Goal: Complete application form

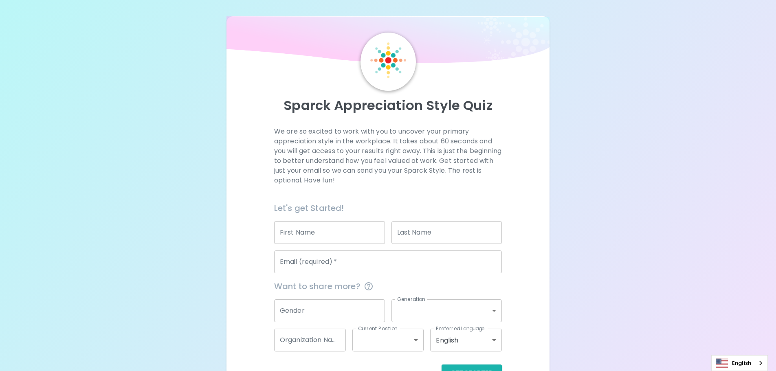
click at [339, 231] on input "First Name" at bounding box center [329, 232] width 111 height 23
type input "[PERSON_NAME]"
type input "Poueriet"
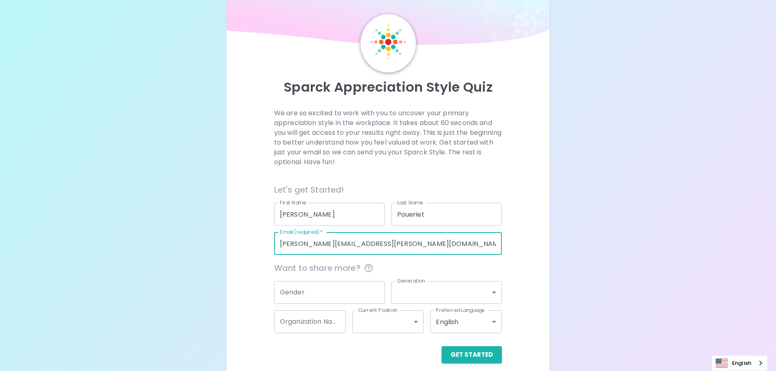
scroll to position [27, 0]
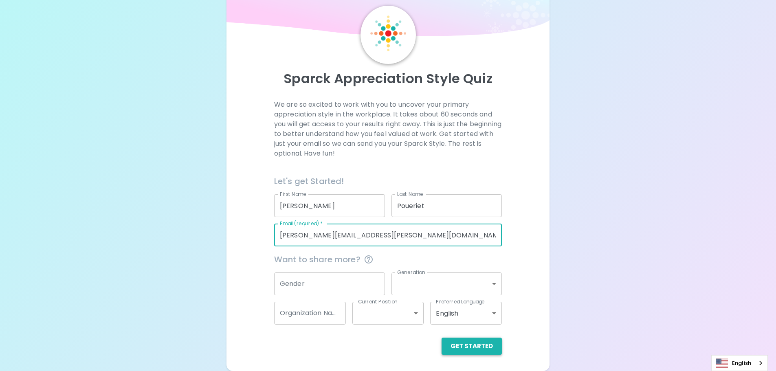
type input "[PERSON_NAME][EMAIL_ADDRESS][PERSON_NAME][DOMAIN_NAME]"
click at [471, 346] on button "Get Started" at bounding box center [471, 346] width 60 height 17
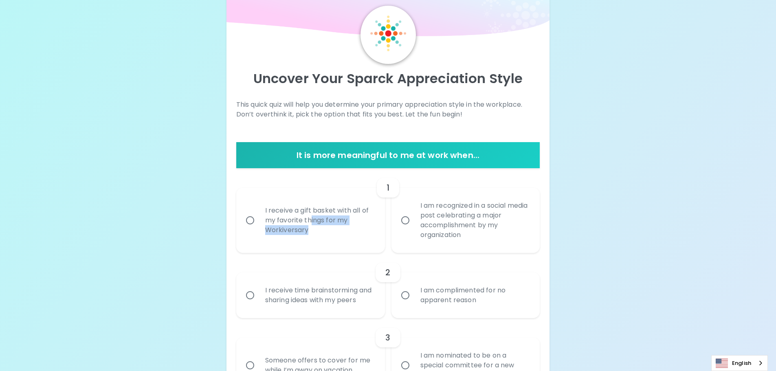
click at [310, 226] on div "I receive a gift basket with all of my favorite things for my Workiversary" at bounding box center [320, 220] width 122 height 49
click at [248, 219] on input "I receive a gift basket with all of my favorite things for my Workiversary" at bounding box center [249, 220] width 17 height 17
radio input "true"
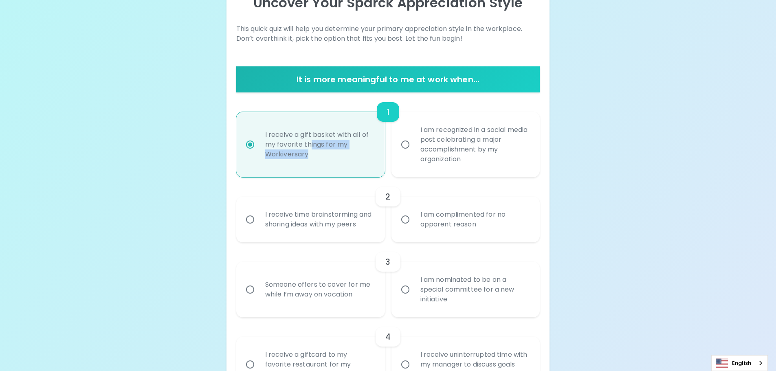
scroll to position [133, 0]
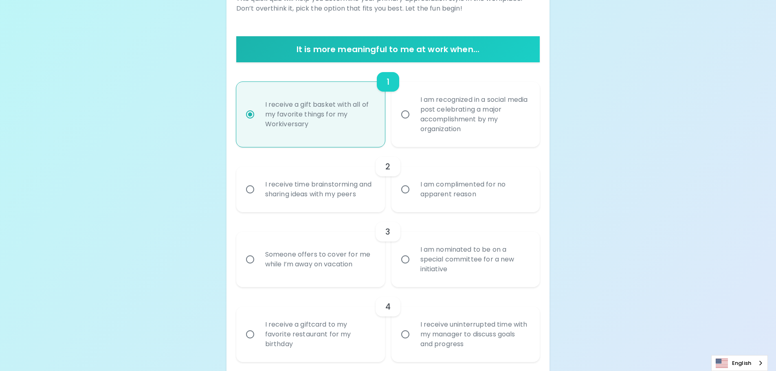
click at [515, 203] on div "I am complimented for no apparent reason" at bounding box center [475, 189] width 122 height 39
click at [414, 198] on input "I am complimented for no apparent reason" at bounding box center [405, 189] width 17 height 17
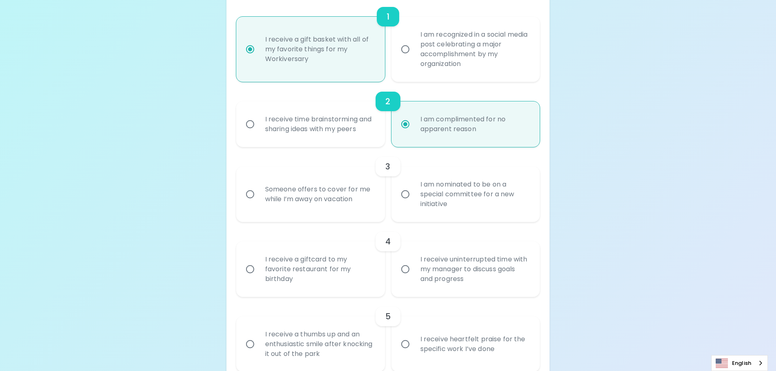
scroll to position [157, 0]
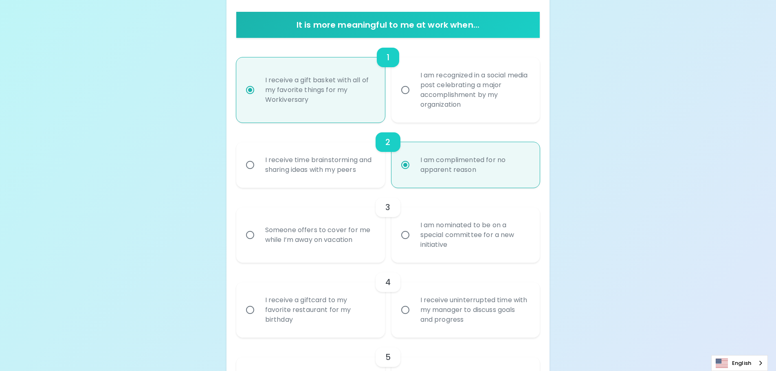
radio input "true"
click at [363, 164] on div "I receive time brainstorming and sharing ideas with my peers" at bounding box center [320, 164] width 122 height 39
click at [259, 164] on input "I receive time brainstorming and sharing ideas with my peers" at bounding box center [249, 164] width 17 height 17
radio input "true"
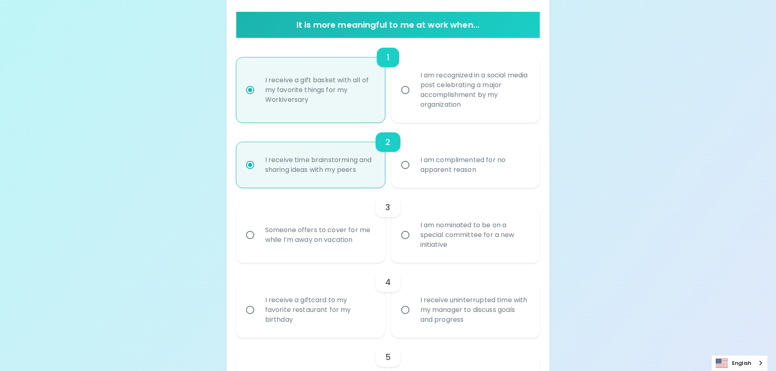
radio input "true"
click at [474, 247] on div "I am nominated to be on a special committee for a new initiative" at bounding box center [475, 234] width 122 height 49
click at [414, 243] on input "I am nominated to be on a special committee for a new initiative" at bounding box center [405, 234] width 17 height 17
radio input "false"
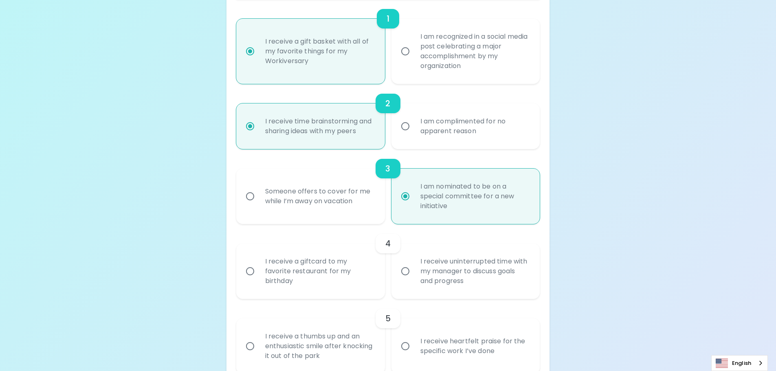
scroll to position [222, 0]
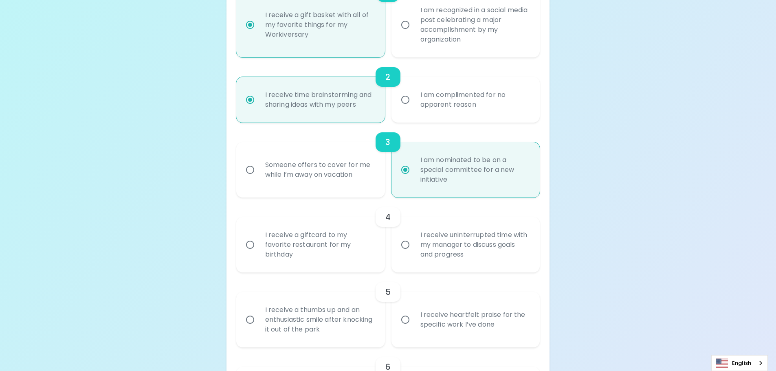
radio input "true"
click at [291, 251] on div "I receive a giftcard to my favorite restaurant for my birthday" at bounding box center [320, 244] width 122 height 49
click at [259, 251] on input "I receive a giftcard to my favorite restaurant for my birthday" at bounding box center [249, 244] width 17 height 17
radio input "false"
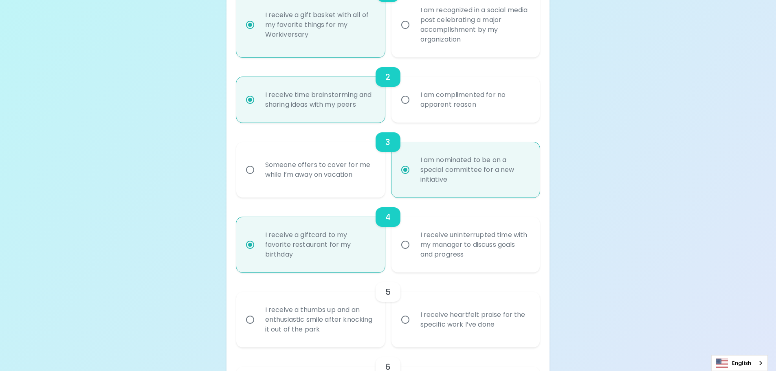
scroll to position [287, 0]
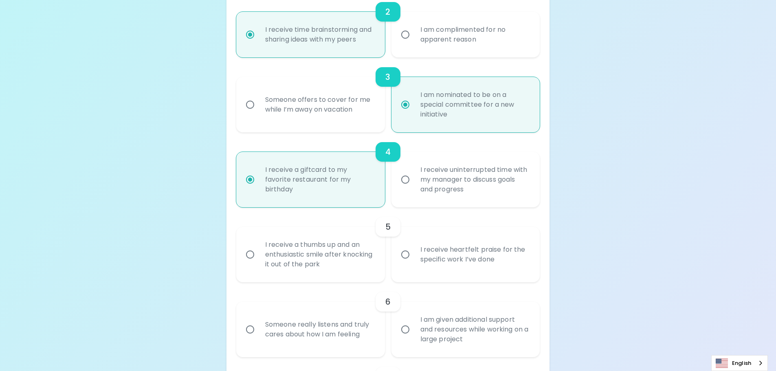
radio input "true"
click at [466, 260] on div "I receive heartfelt praise for the specific work I’ve done" at bounding box center [475, 254] width 122 height 39
click at [414, 260] on input "I receive heartfelt praise for the specific work I’ve done" at bounding box center [405, 254] width 17 height 17
radio input "false"
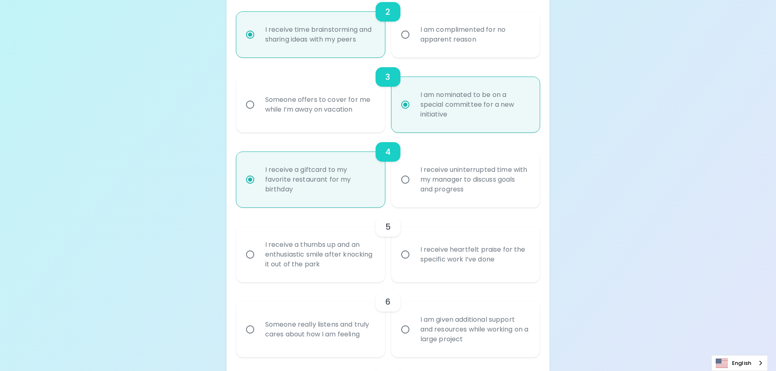
radio input "false"
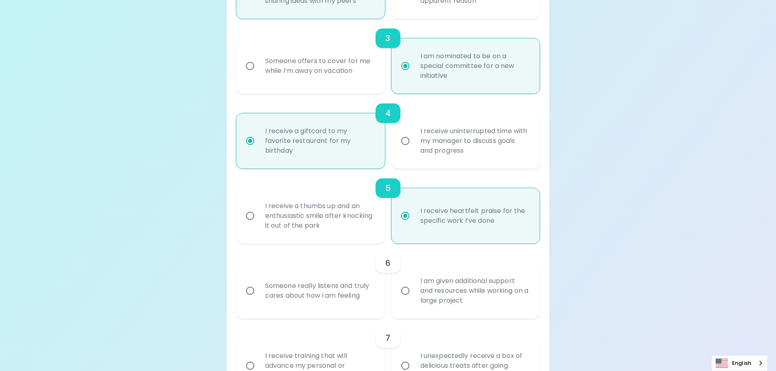
scroll to position [353, 0]
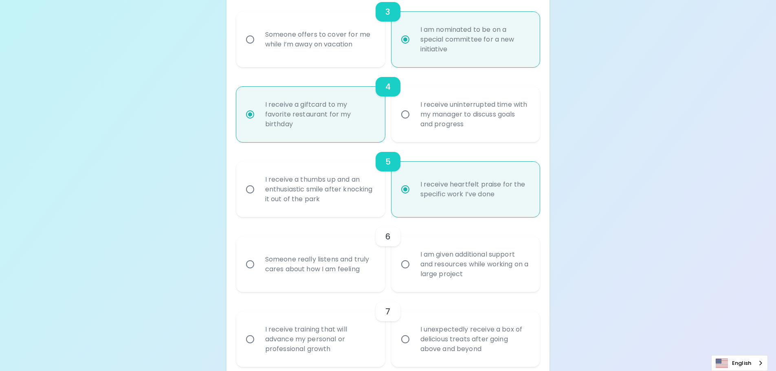
radio input "true"
click at [524, 268] on div "I am given additional support and resources while working on a large project" at bounding box center [475, 264] width 122 height 49
click at [414, 268] on input "I am given additional support and resources while working on a large project" at bounding box center [405, 264] width 17 height 17
radio input "false"
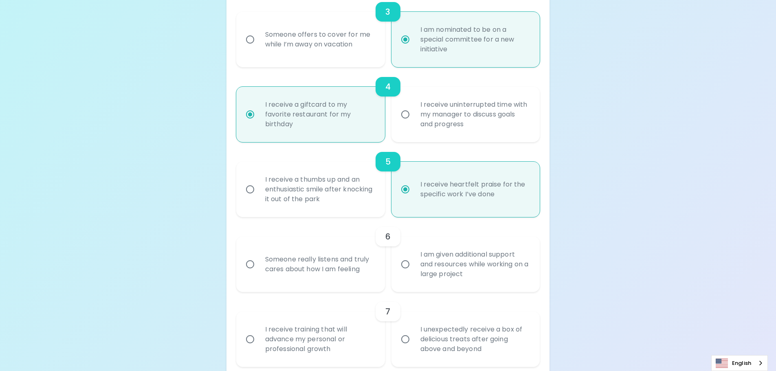
radio input "false"
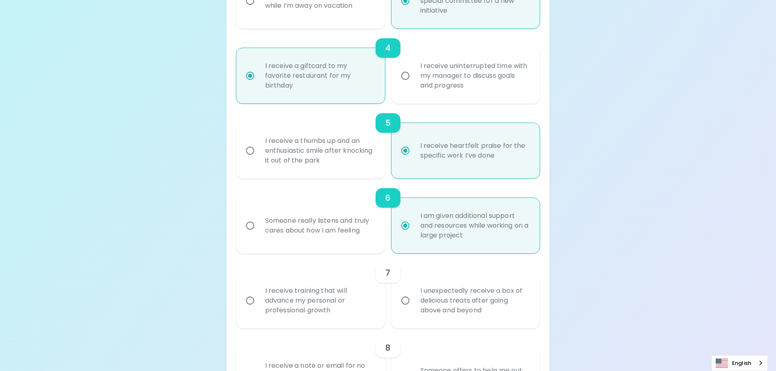
scroll to position [418, 0]
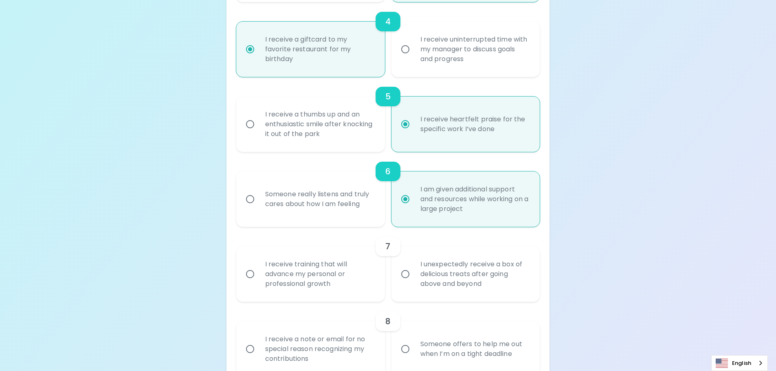
radio input "true"
click at [365, 286] on div "I receive training that will advance my personal or professional growth" at bounding box center [320, 274] width 122 height 49
click at [259, 283] on input "I receive training that will advance my personal or professional growth" at bounding box center [249, 273] width 17 height 17
radio input "false"
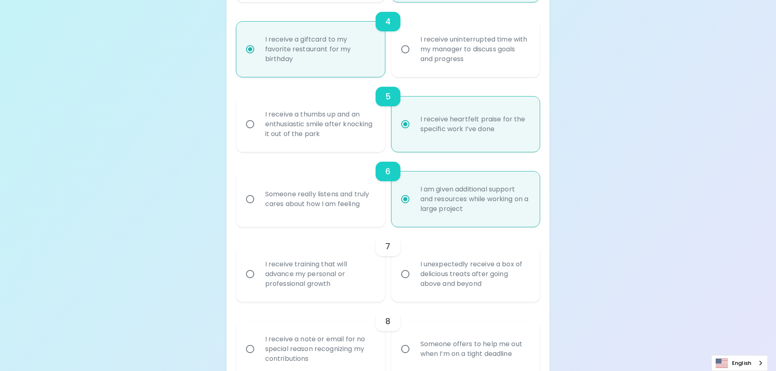
radio input "false"
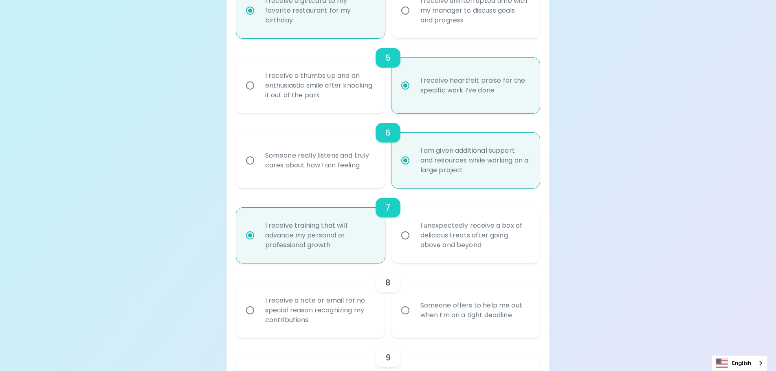
scroll to position [483, 0]
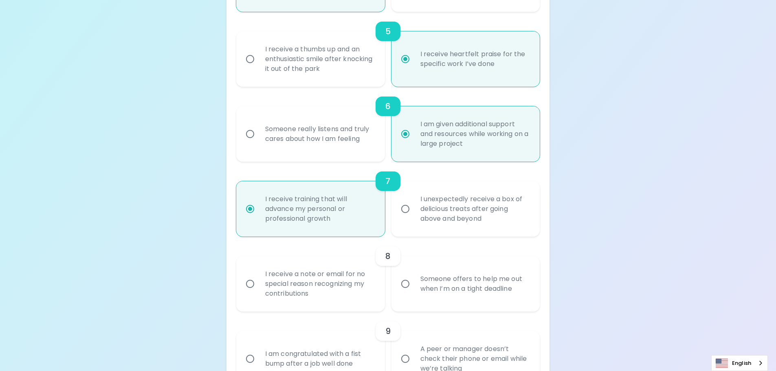
radio input "true"
click at [463, 290] on div "Someone offers to help me out when I’m on a tight deadline" at bounding box center [475, 283] width 122 height 39
click at [414, 290] on input "Someone offers to help me out when I’m on a tight deadline" at bounding box center [405, 283] width 17 height 17
radio input "false"
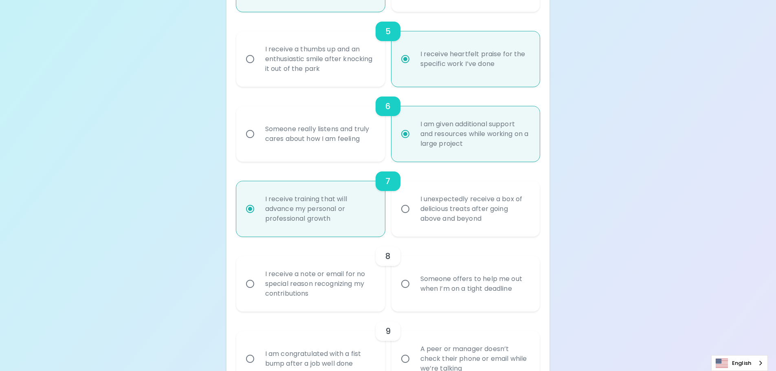
radio input "false"
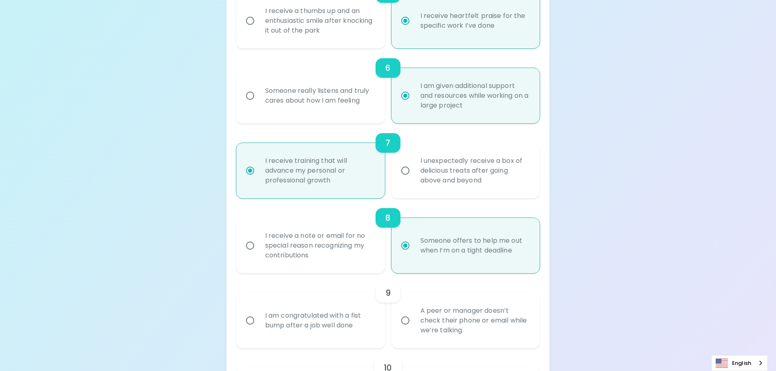
scroll to position [548, 0]
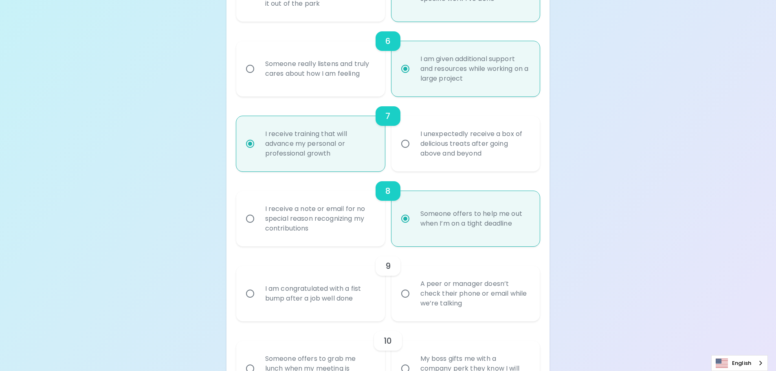
radio input "true"
click at [495, 307] on div "A peer or manager doesn’t check their phone or email while we’re talking" at bounding box center [475, 293] width 122 height 49
click at [414, 302] on input "A peer or manager doesn’t check their phone or email while we’re talking" at bounding box center [405, 293] width 17 height 17
radio input "false"
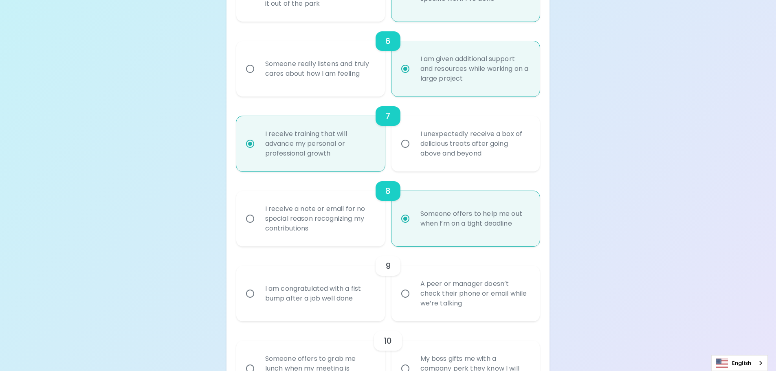
radio input "false"
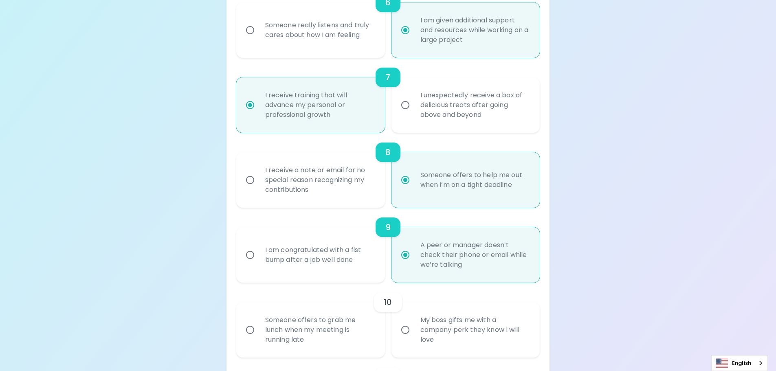
scroll to position [613, 0]
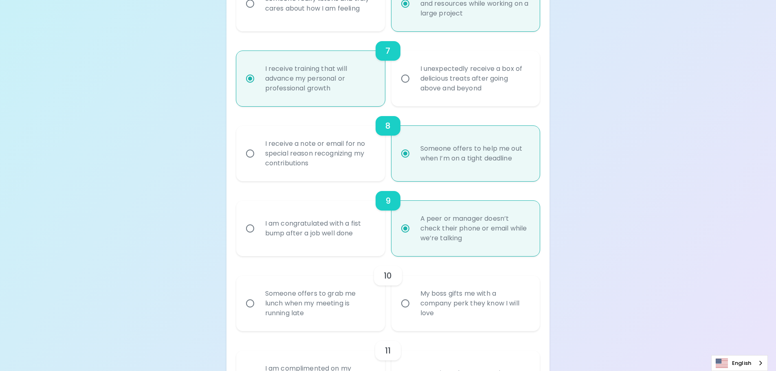
radio input "true"
click at [429, 300] on div "My boss gifts me with a company perk they know I will love" at bounding box center [475, 303] width 122 height 49
click at [414, 300] on input "My boss gifts me with a company perk they know I will love" at bounding box center [405, 303] width 17 height 17
radio input "false"
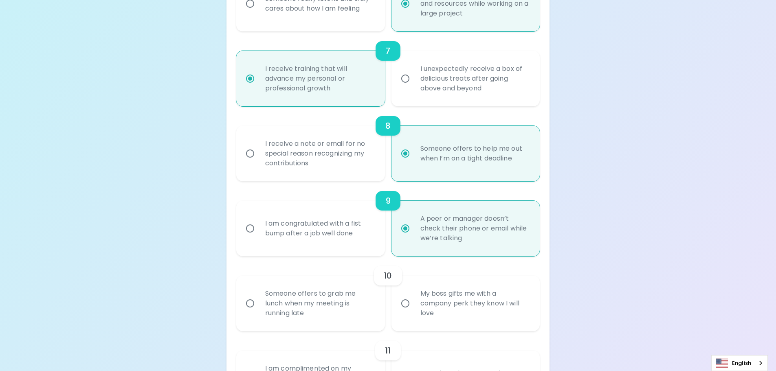
radio input "false"
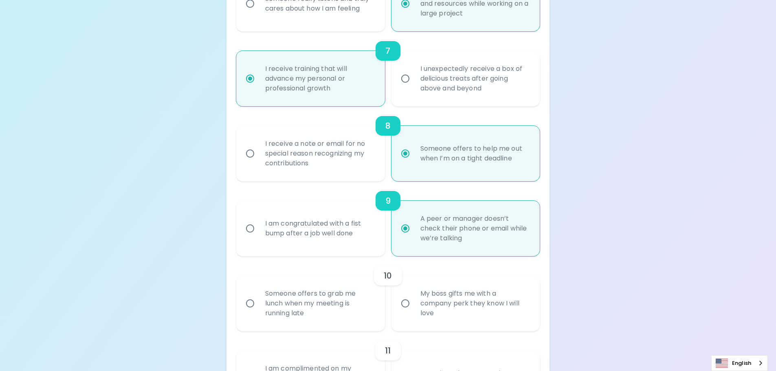
radio input "false"
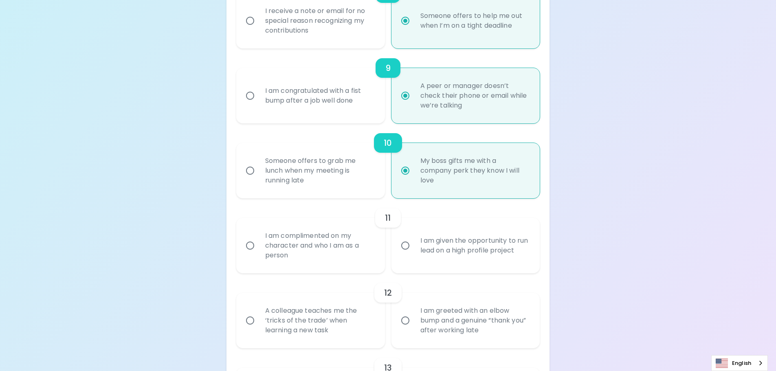
scroll to position [760, 0]
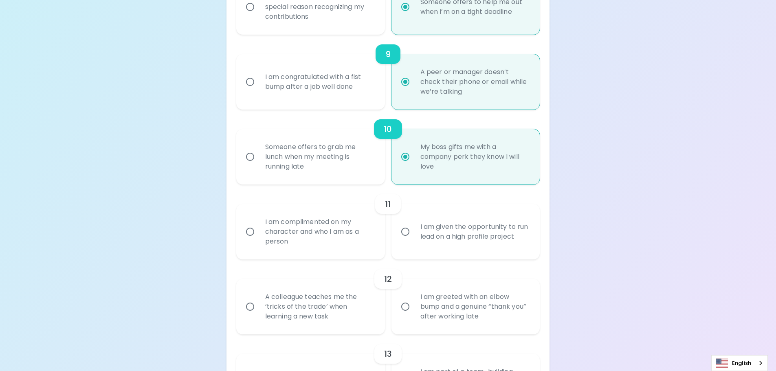
radio input "true"
click at [370, 246] on div "I am complimented on my character and who I am as a person" at bounding box center [320, 231] width 122 height 49
click at [259, 240] on input "I am complimented on my character and who I am as a person" at bounding box center [249, 231] width 17 height 17
radio input "false"
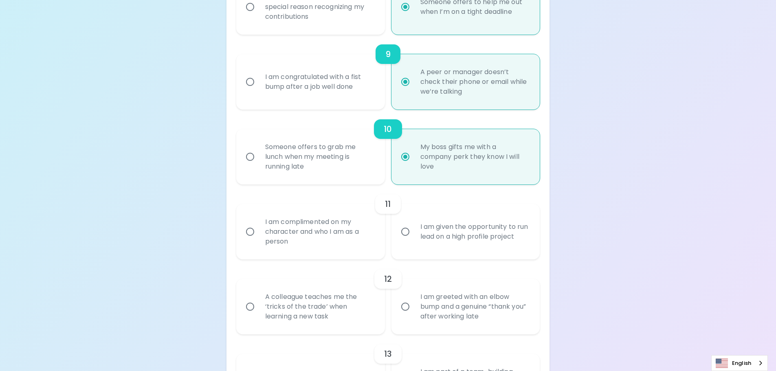
radio input "false"
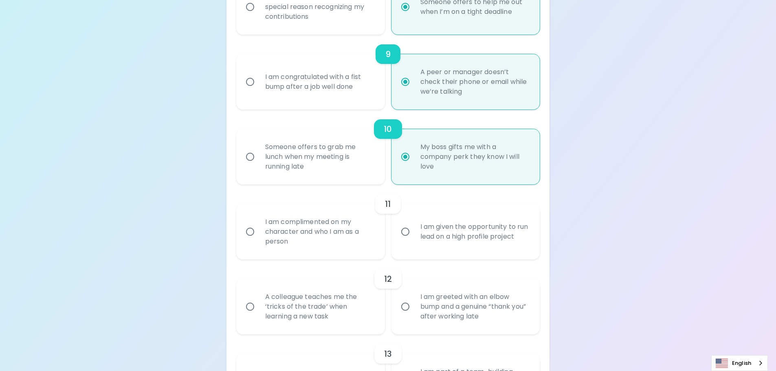
radio input "false"
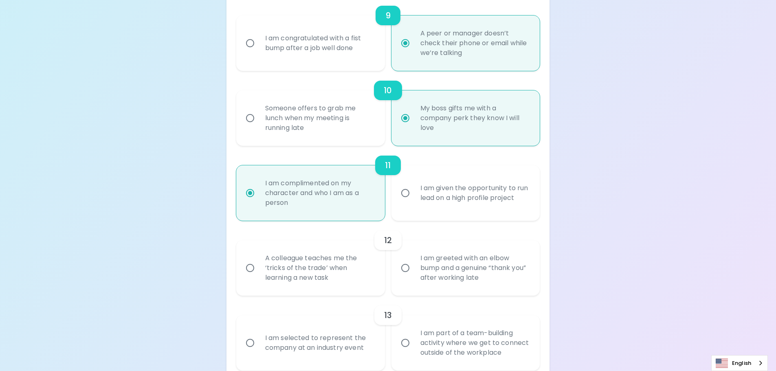
scroll to position [825, 0]
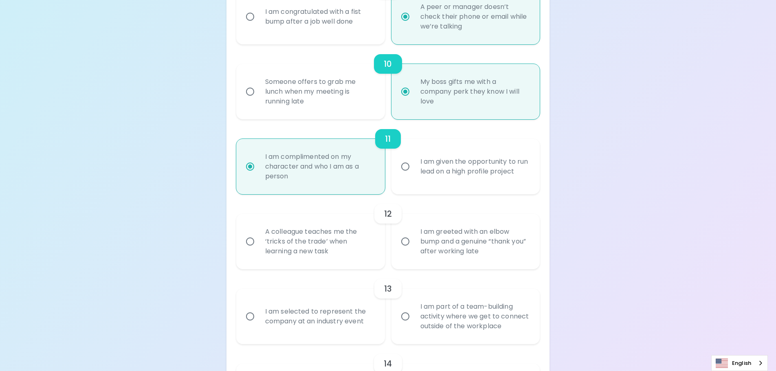
radio input "true"
click at [374, 248] on div "A colleague teaches me the ‘tricks of the trade’ when learning a new task" at bounding box center [320, 241] width 122 height 49
click at [259, 248] on input "A colleague teaches me the ‘tricks of the trade’ when learning a new task" at bounding box center [249, 241] width 17 height 17
radio input "false"
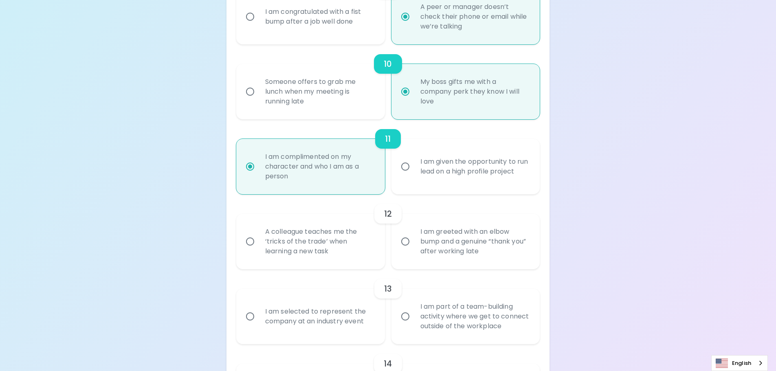
radio input "false"
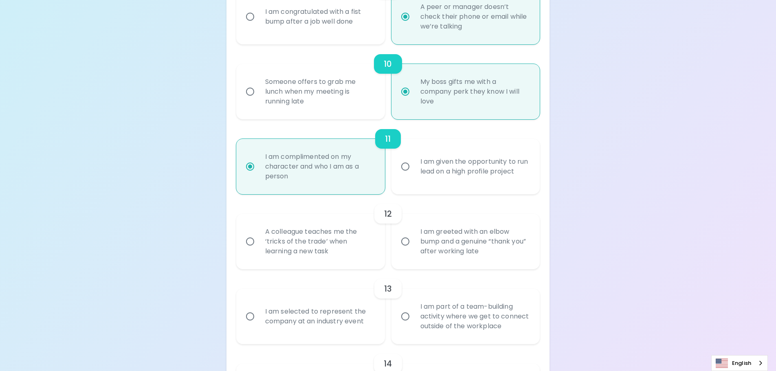
radio input "false"
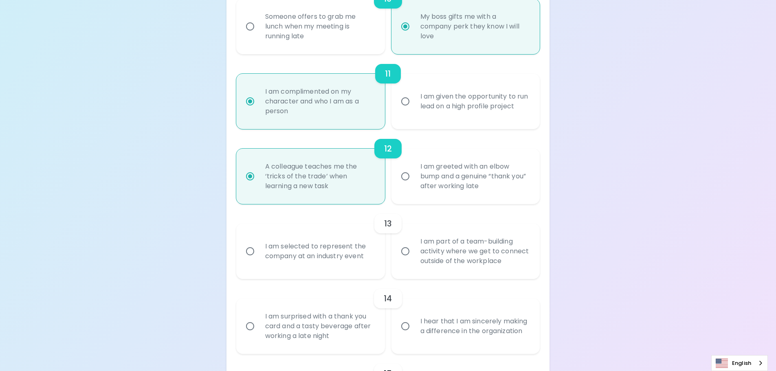
radio input "true"
click at [469, 270] on div "I am part of a team-building activity where we get to connect outside of the wo…" at bounding box center [475, 251] width 122 height 49
click at [414, 260] on input "I am part of a team-building activity where we get to connect outside of the wo…" at bounding box center [405, 251] width 17 height 17
radio input "false"
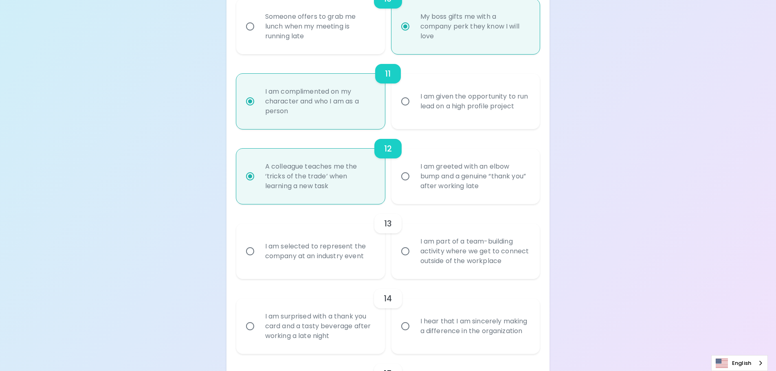
radio input "false"
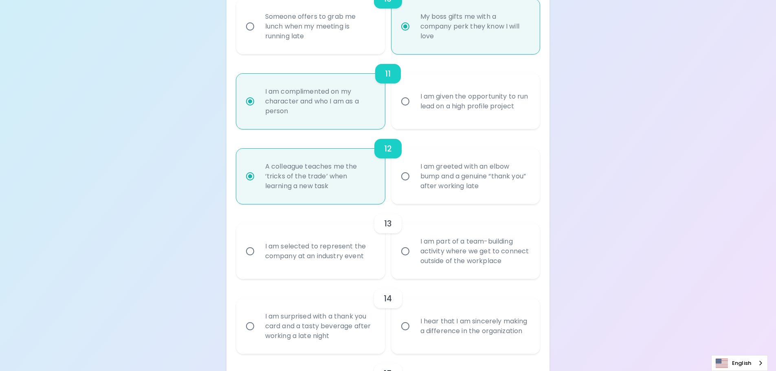
radio input "false"
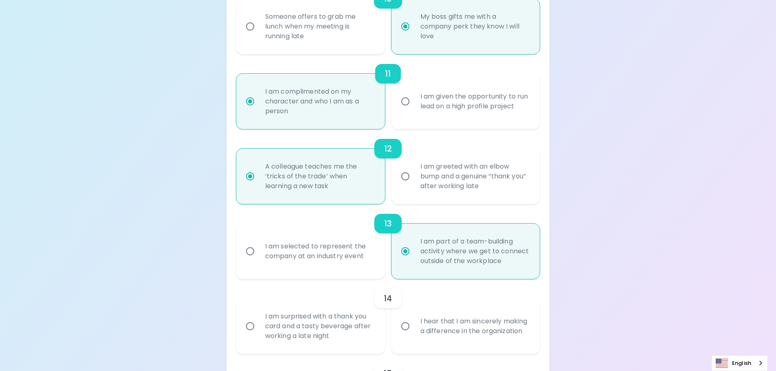
scroll to position [955, 0]
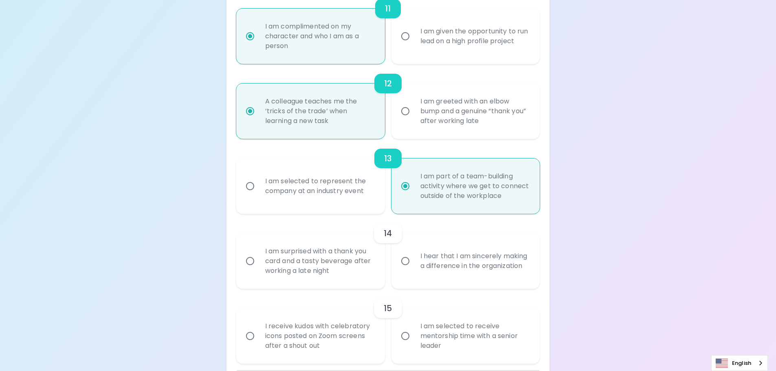
radio input "true"
click at [427, 265] on div "I hear that I am sincerely making a difference in the organization" at bounding box center [475, 260] width 122 height 39
click at [414, 265] on input "I hear that I am sincerely making a difference in the organization" at bounding box center [405, 260] width 17 height 17
radio input "false"
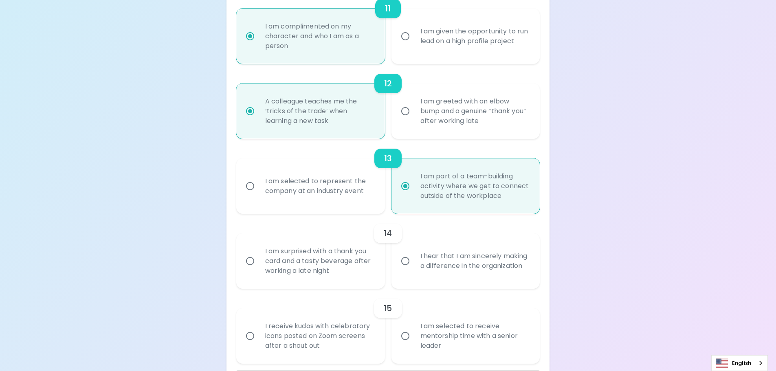
radio input "false"
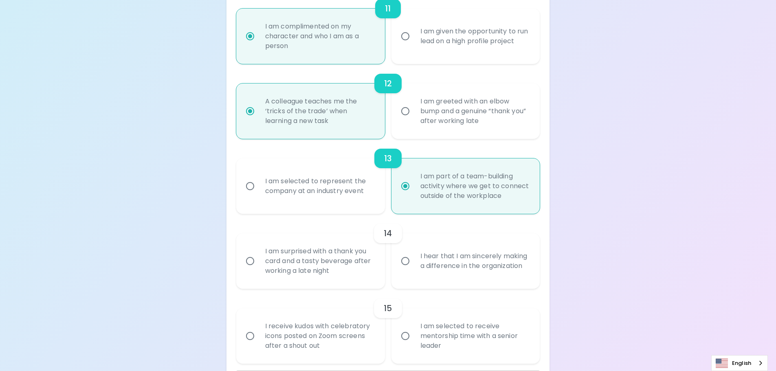
radio input "false"
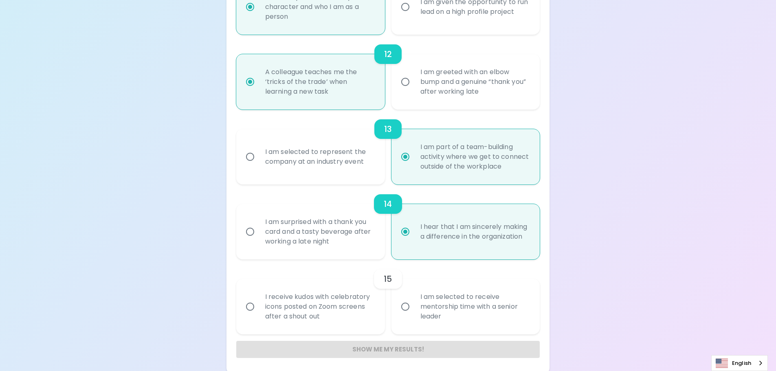
scroll to position [988, 0]
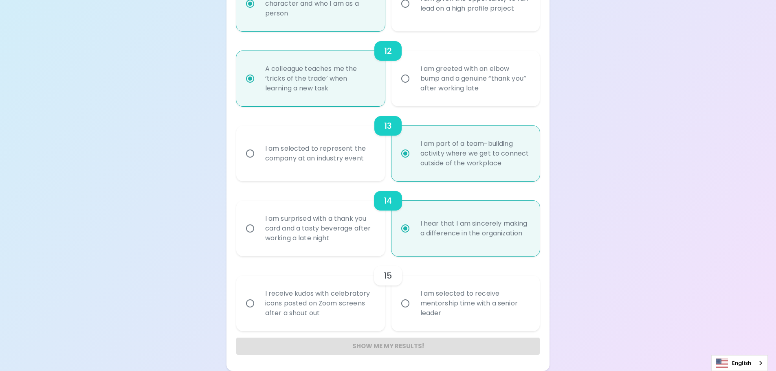
radio input "true"
drag, startPoint x: 432, startPoint y: 308, endPoint x: 432, endPoint y: 313, distance: 5.7
click at [431, 309] on div "I am selected to receive mentorship time with a senior leader" at bounding box center [475, 303] width 122 height 49
click at [410, 310] on input "I am selected to receive mentorship time with a senior leader" at bounding box center [405, 303] width 17 height 17
radio input "false"
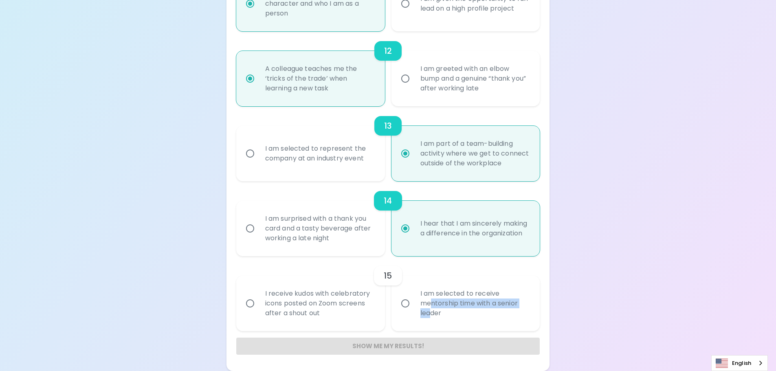
radio input "false"
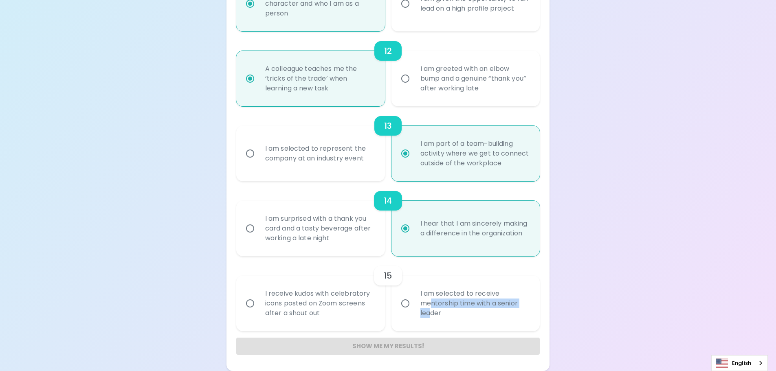
radio input "false"
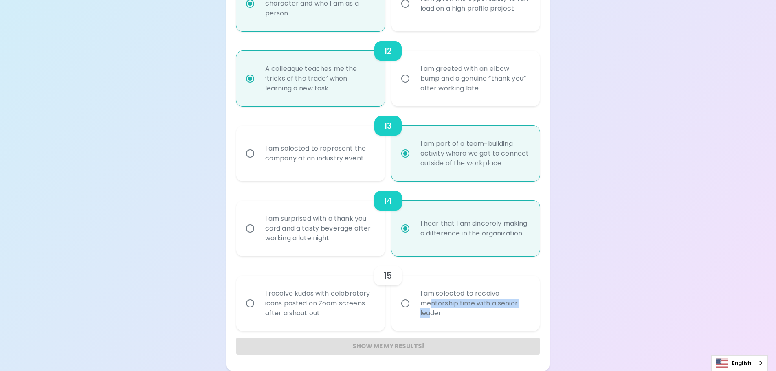
radio input "false"
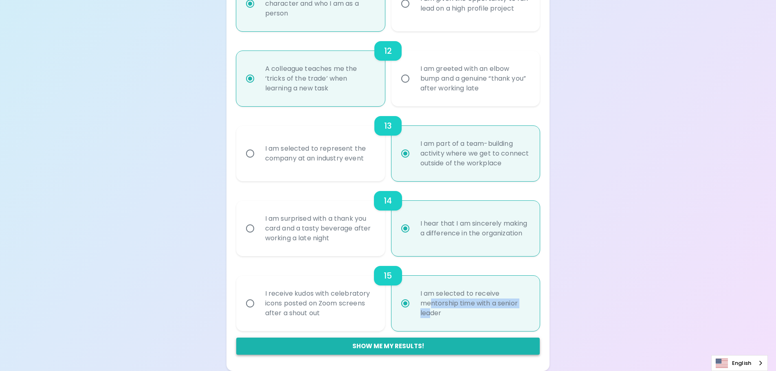
radio input "true"
click at [395, 343] on button "Show me my results!" at bounding box center [388, 346] width 304 height 17
radio input "false"
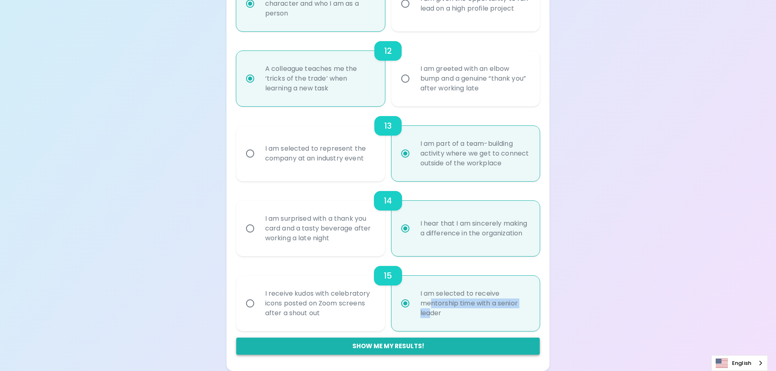
radio input "false"
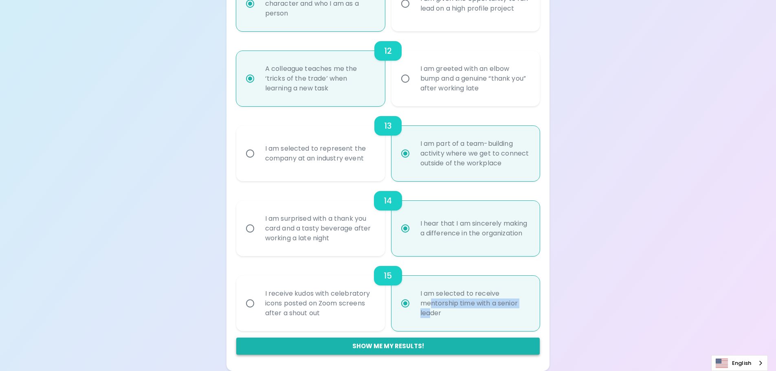
radio input "false"
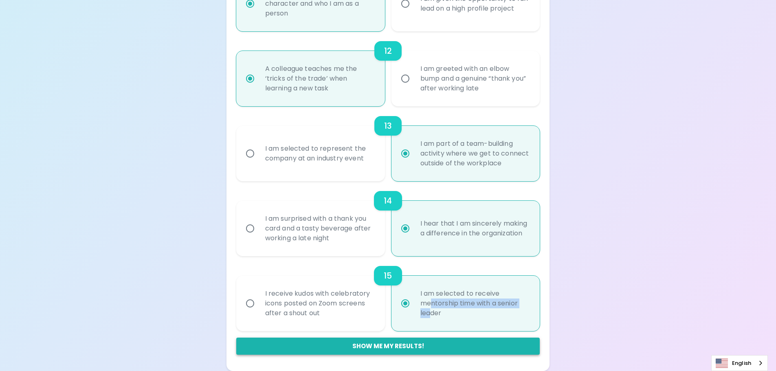
radio input "false"
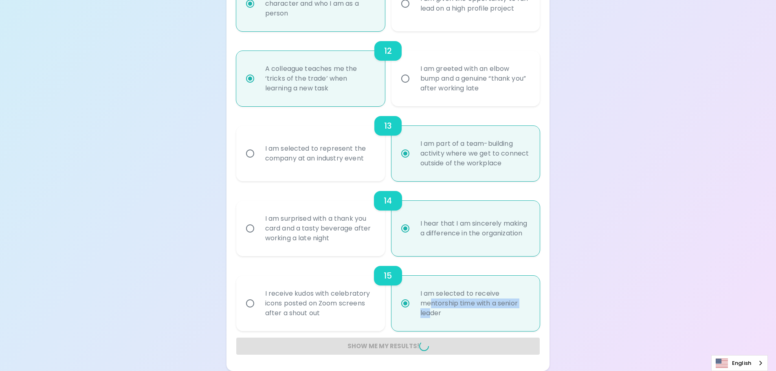
radio input "false"
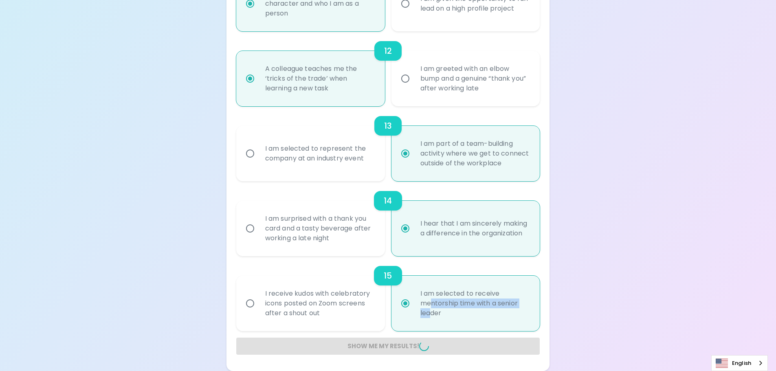
radio input "false"
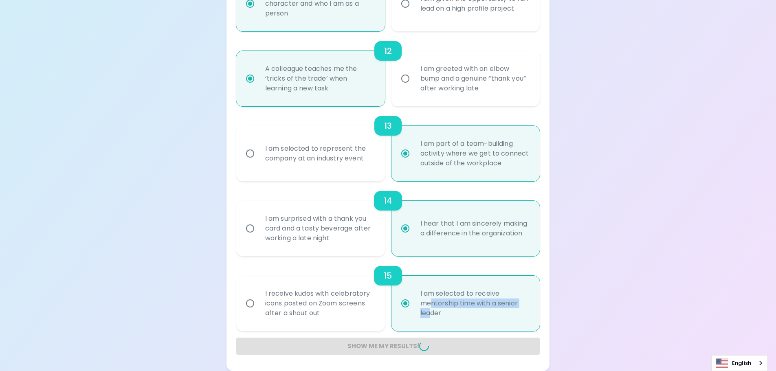
radio input "false"
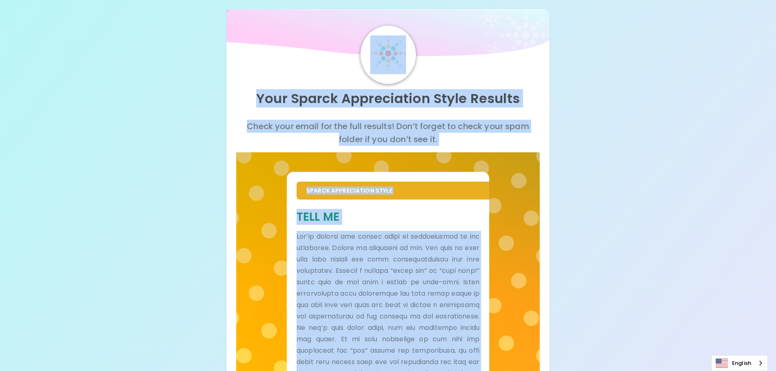
scroll to position [0, 0]
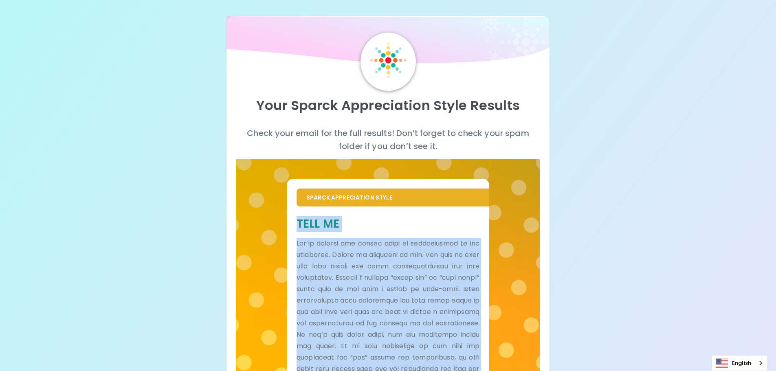
drag, startPoint x: 347, startPoint y: 337, endPoint x: 350, endPoint y: 241, distance: 95.3
copy div "Lore Ip Dol’si ametcon adi elitse doeiu te incididuntut la etd magnaaliq. Enima…"
